Goal: Task Accomplishment & Management: Complete application form

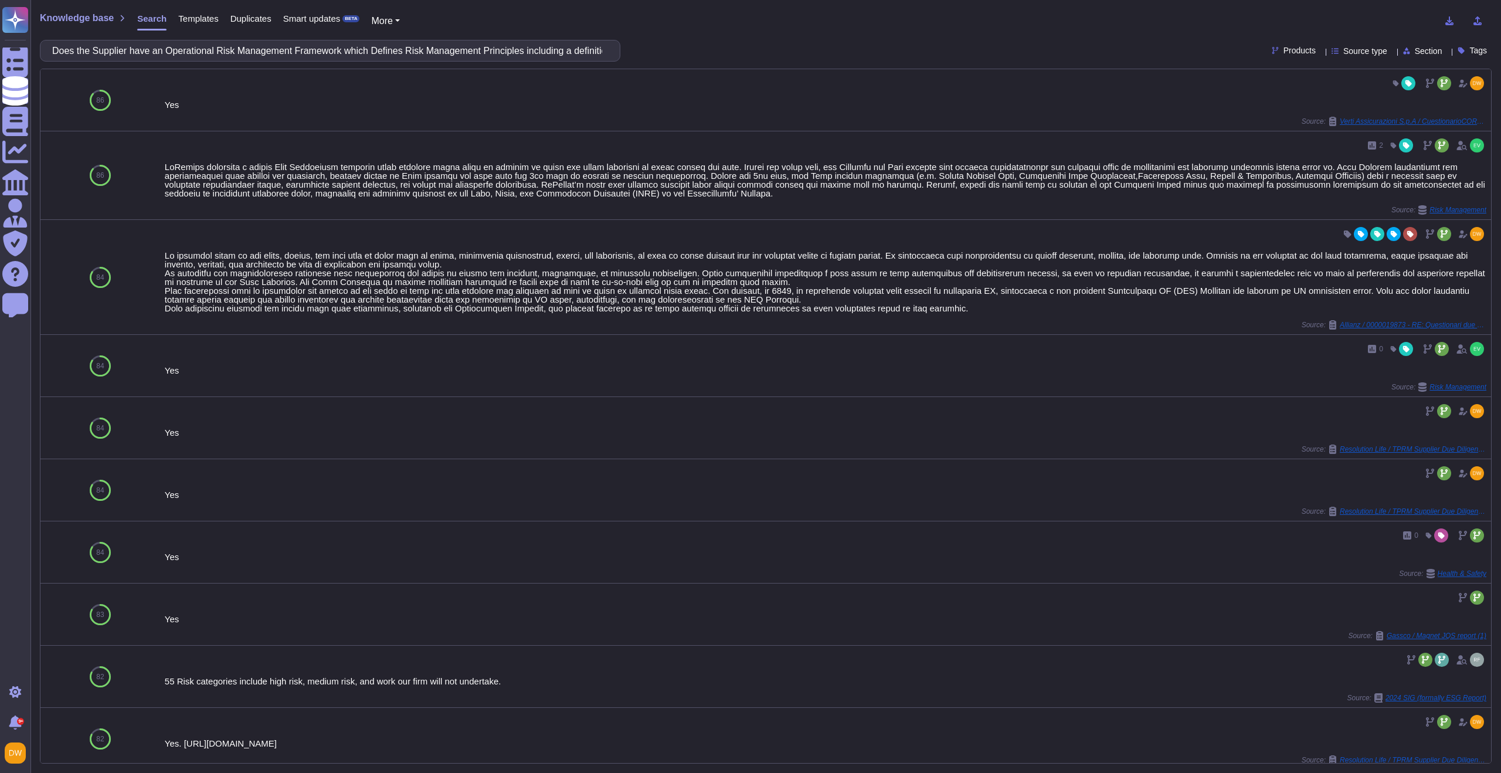
click at [91, 15] on span "Knowledge base" at bounding box center [77, 17] width 74 height 9
click at [83, 18] on span "Knowledge base" at bounding box center [77, 17] width 74 height 9
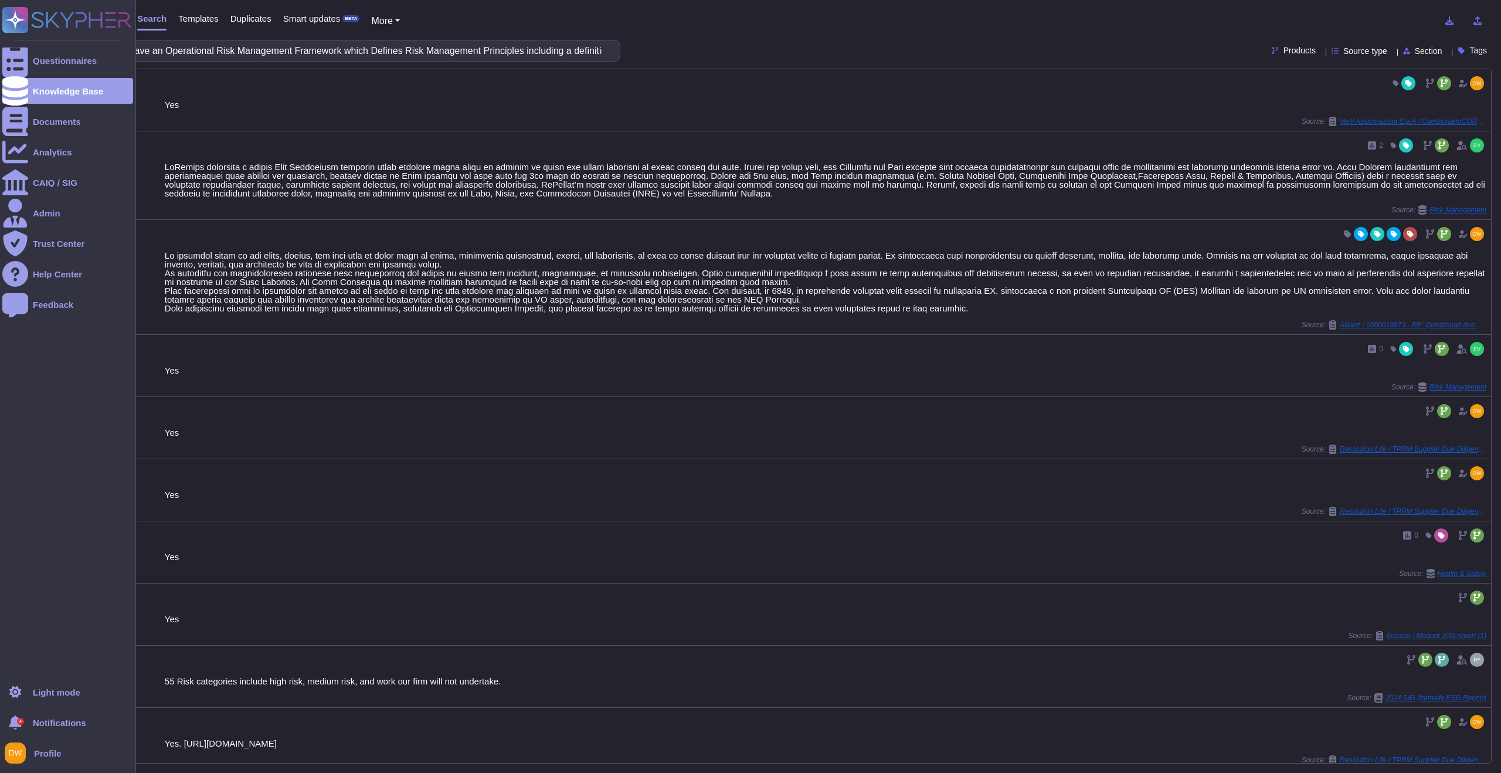
click at [26, 20] on rect at bounding box center [15, 20] width 26 height 26
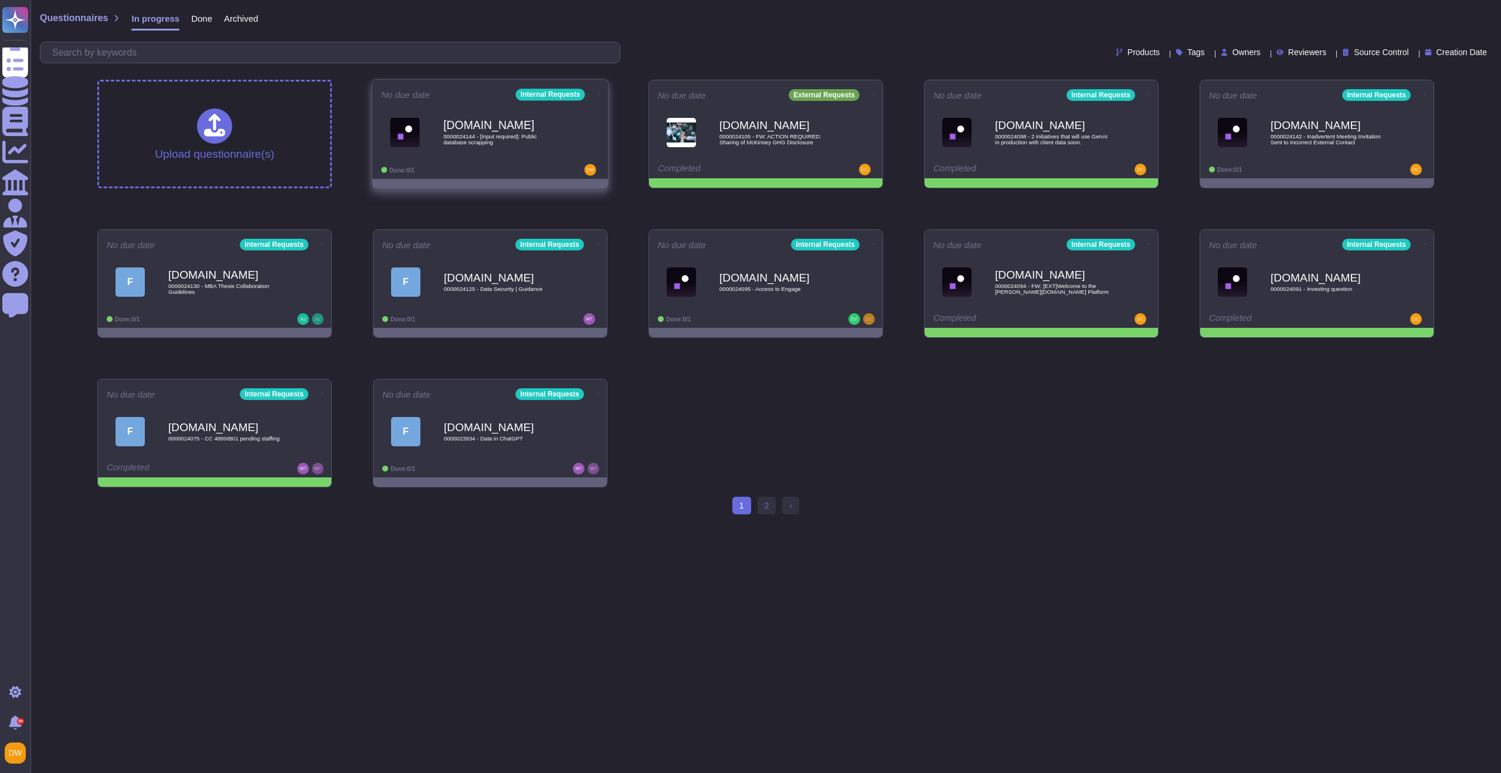
click at [535, 148] on div "[DOMAIN_NAME] 0000024144 - [Input required]: Public database scrapping" at bounding box center [502, 131] width 118 height 47
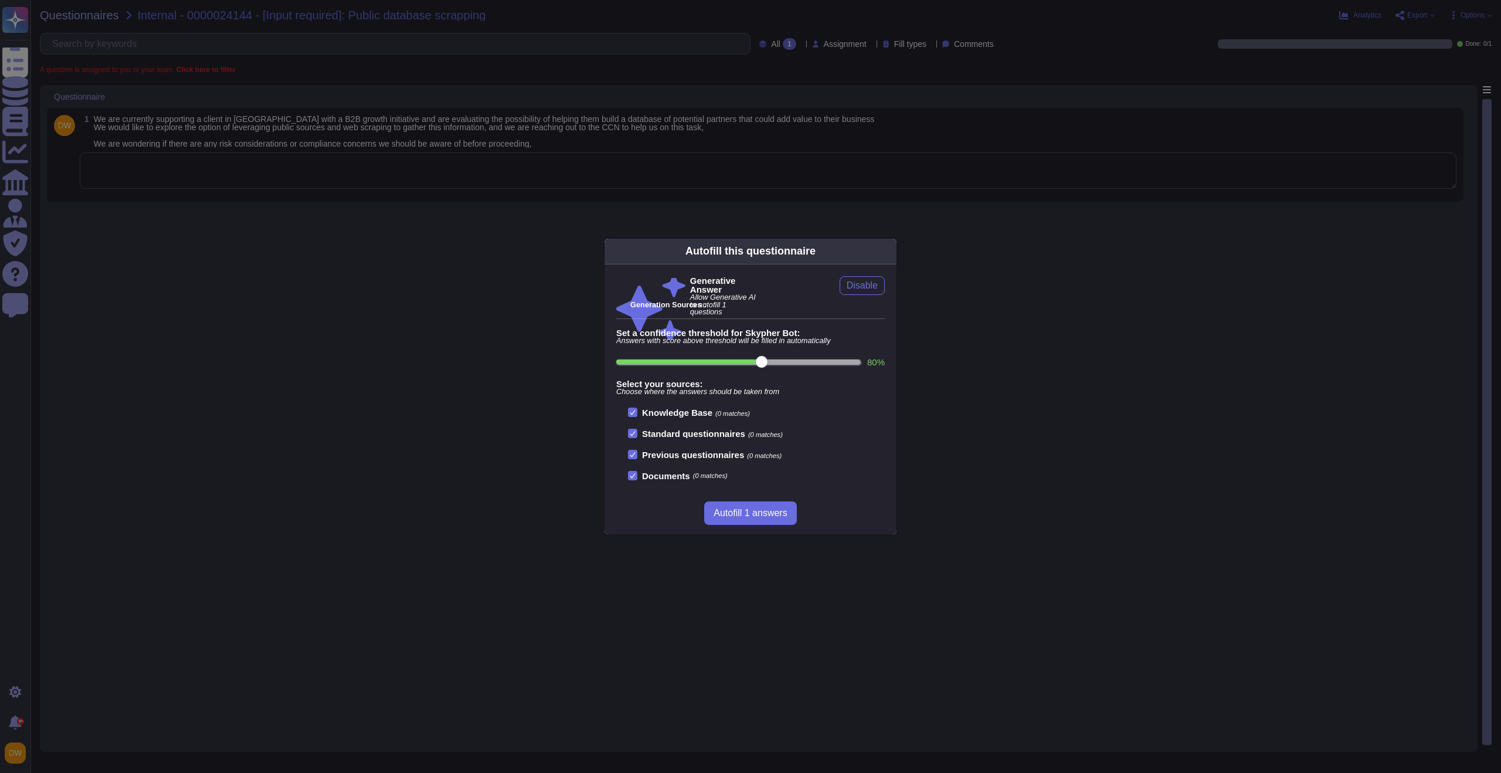
drag, startPoint x: 411, startPoint y: 302, endPoint x: 413, endPoint y: 293, distance: 9.0
click at [411, 302] on div "Autofill this questionnaire Generative Answer Allow Generative AI to autofill 1…" at bounding box center [750, 386] width 1501 height 773
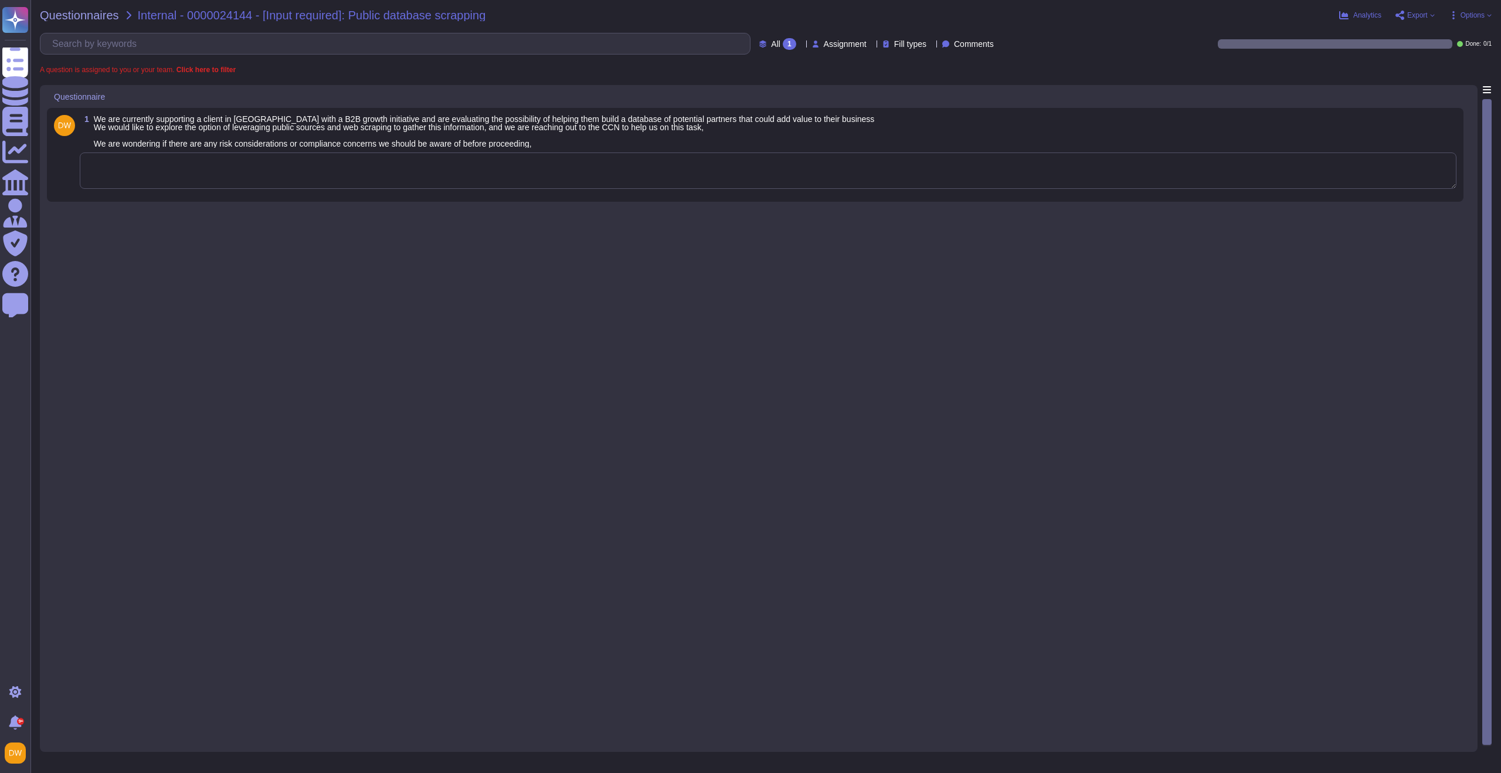
click at [450, 176] on textarea at bounding box center [768, 170] width 1376 height 36
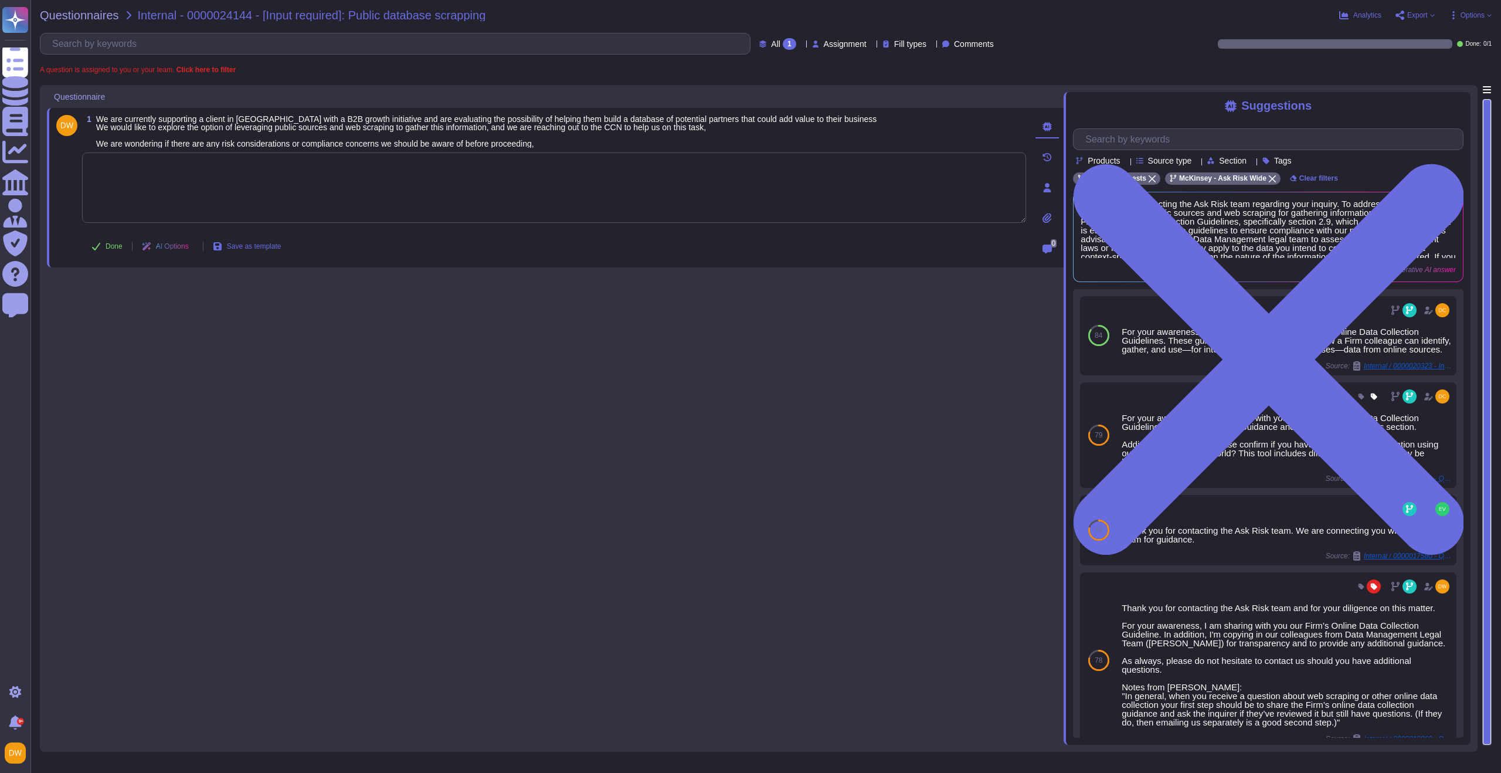
click at [613, 199] on textarea at bounding box center [554, 187] width 944 height 70
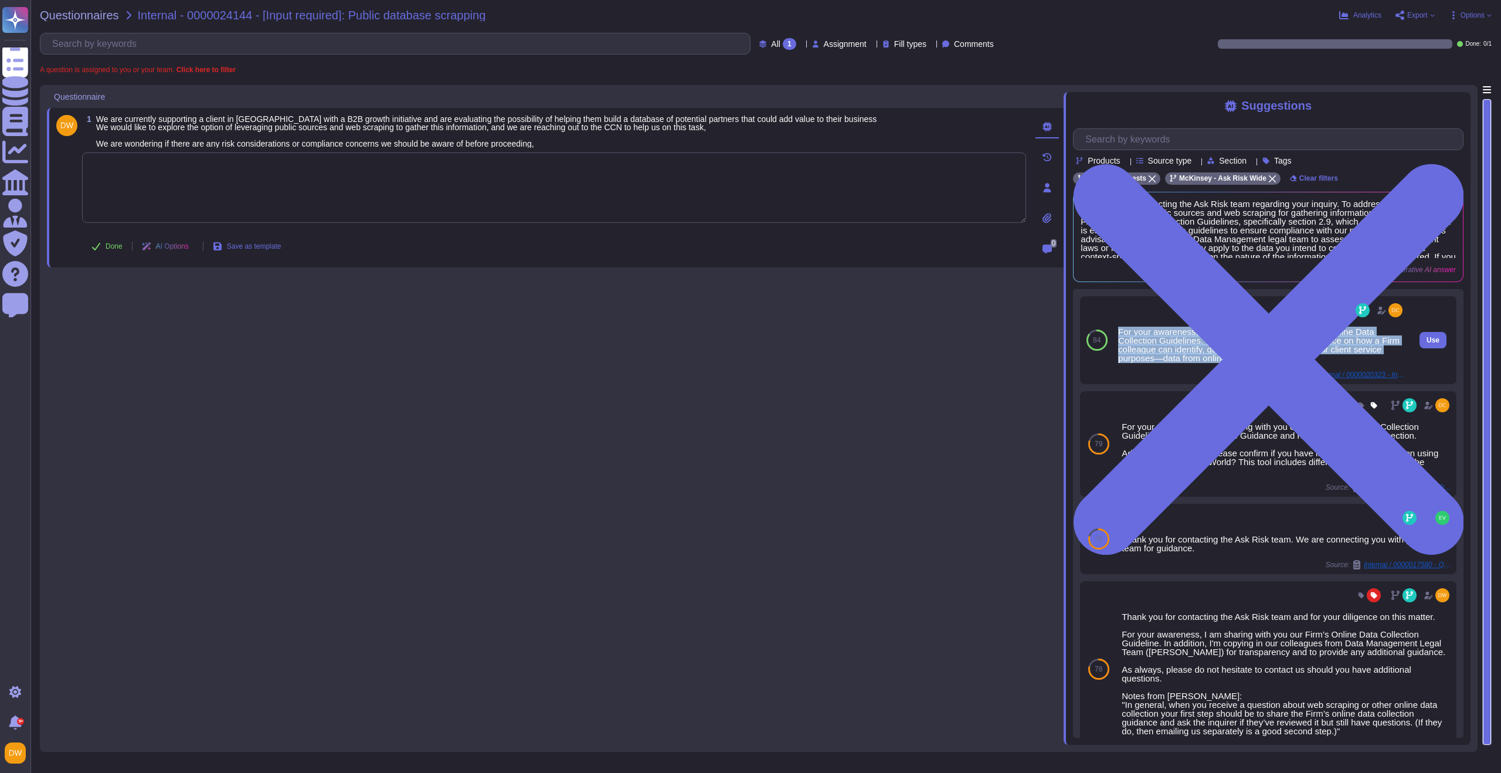
drag, startPoint x: 1117, startPoint y: 332, endPoint x: 1295, endPoint y: 349, distance: 179.5
click at [1295, 359] on div "For your awareness, I am sharing with you our Firm’s Online Data Collection Gui…" at bounding box center [1261, 344] width 287 height 35
copy div "For your awareness, I am sharing with you our Firm’s Online Data Collection Gui…"
